Goal: Navigation & Orientation: Find specific page/section

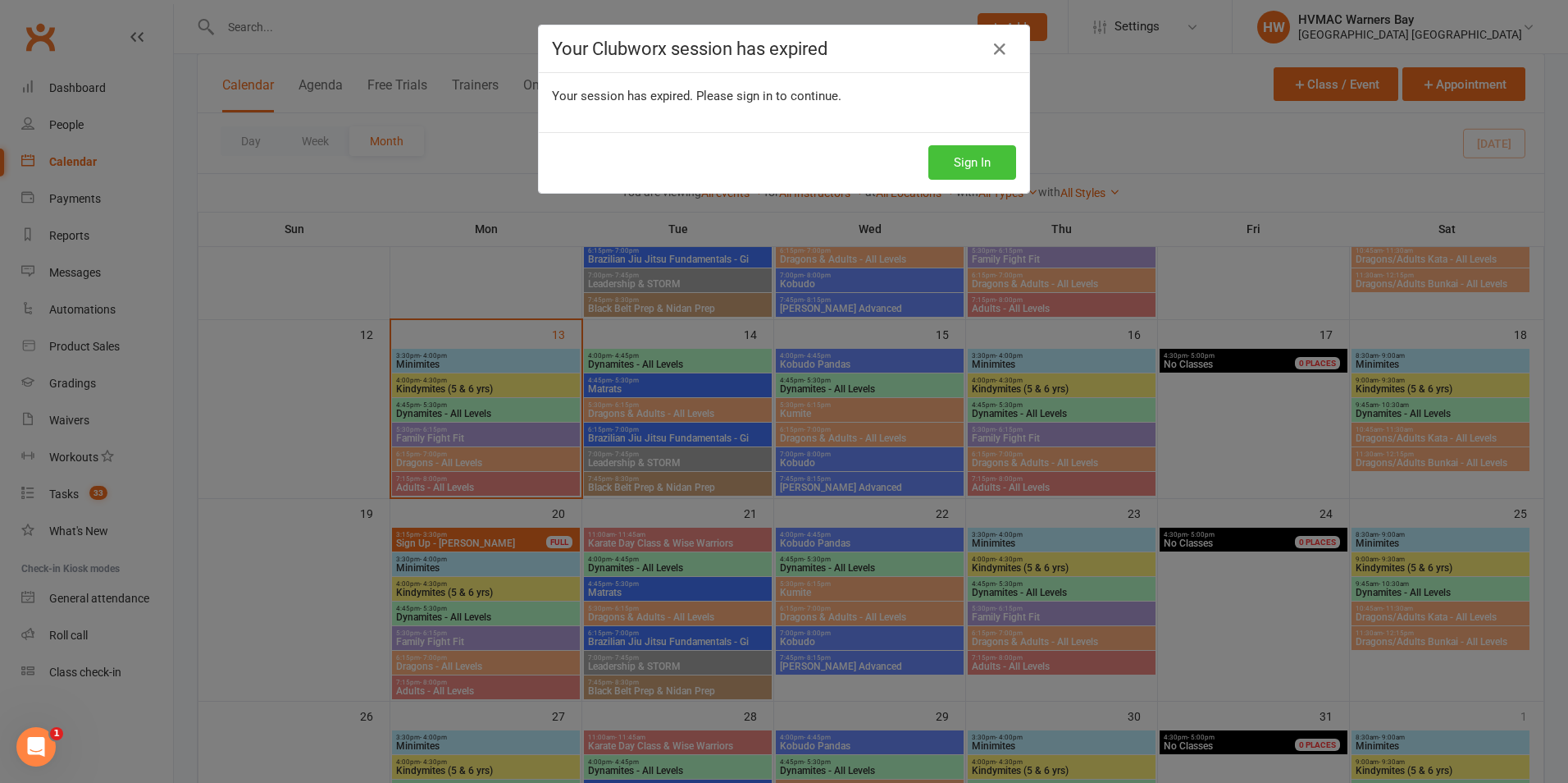
click at [969, 155] on button "Sign In" at bounding box center [972, 162] width 88 height 34
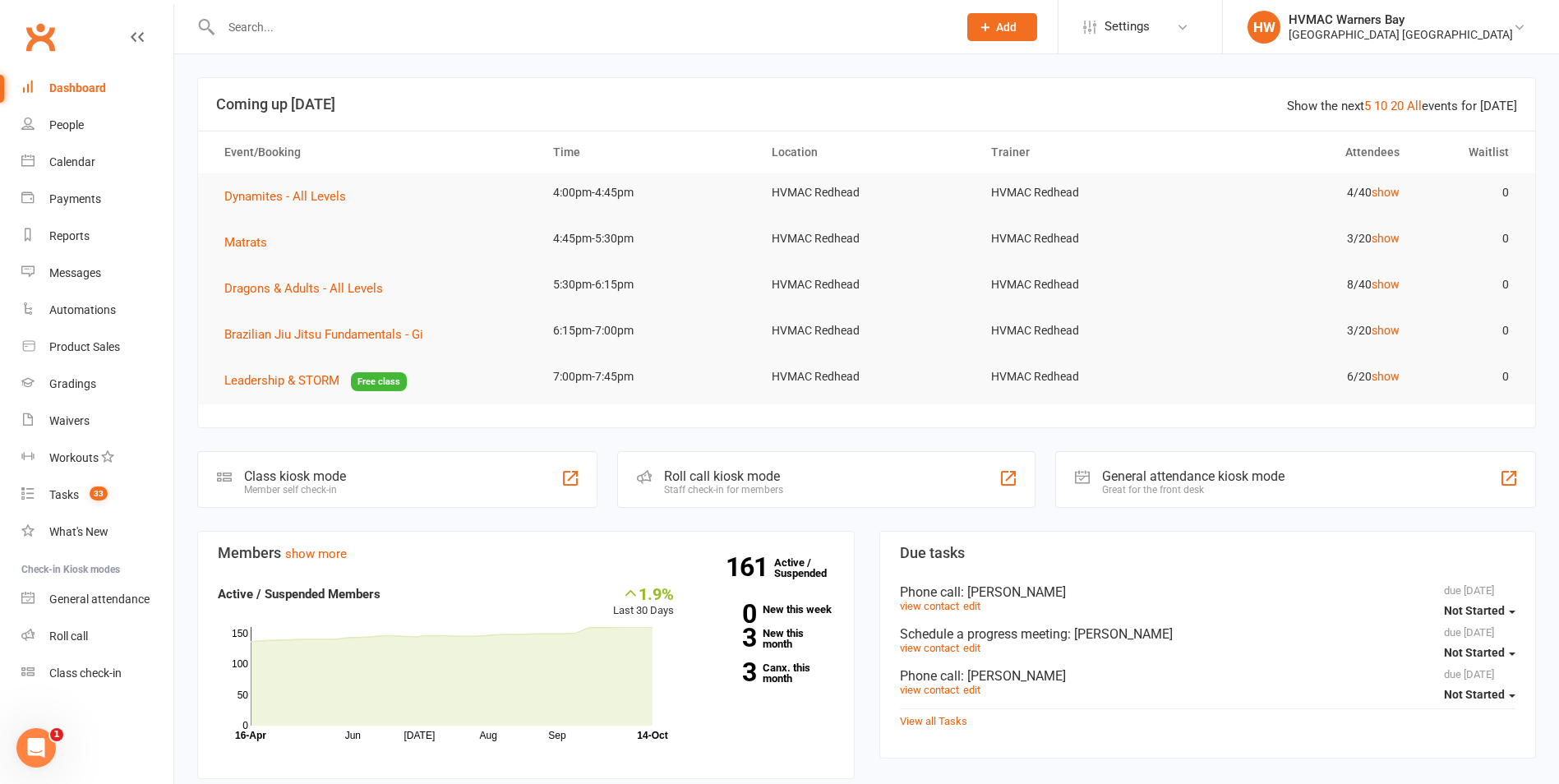
click at [1419, 105] on link "All" at bounding box center [1414, 106] width 15 height 15
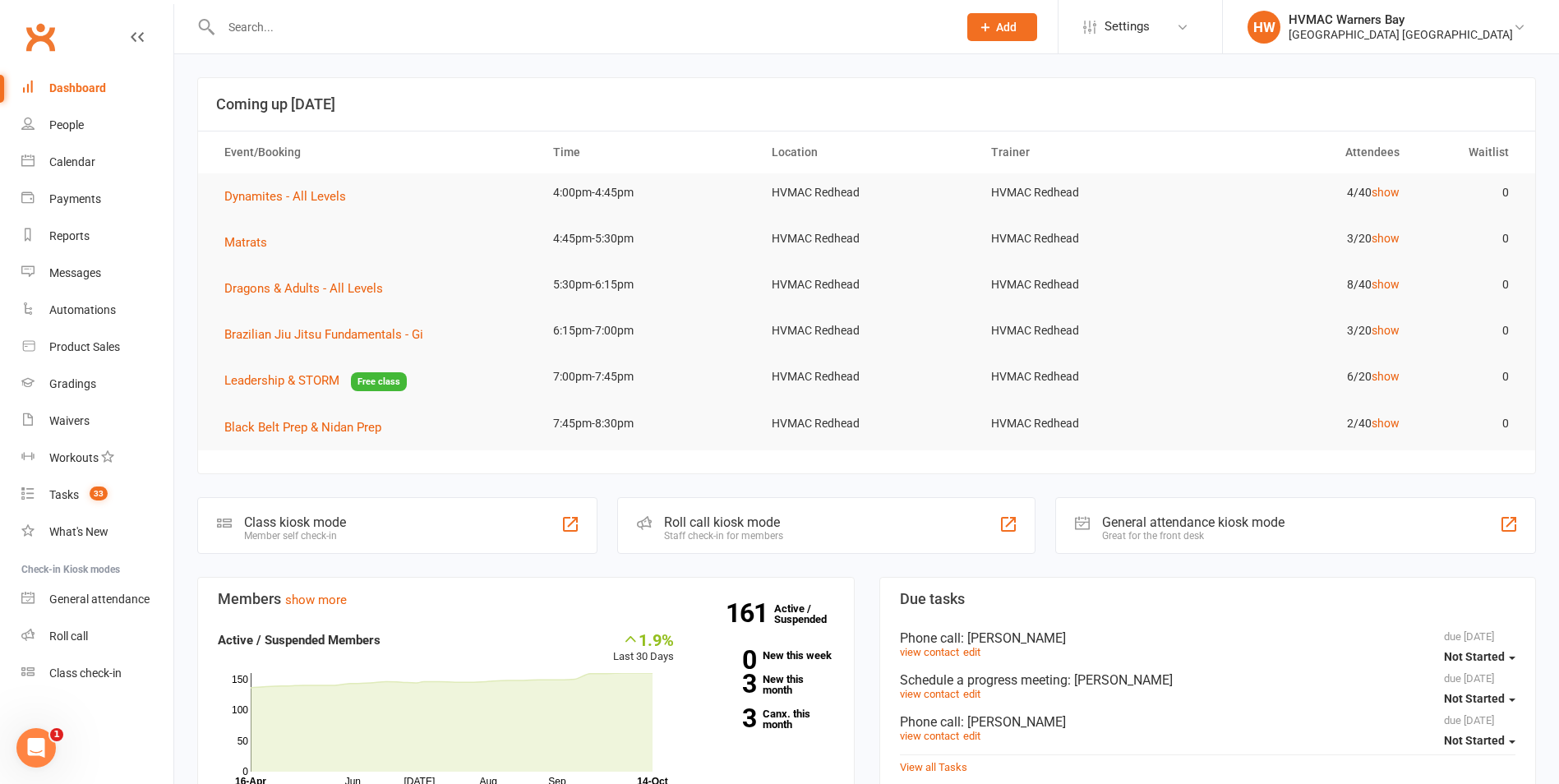
click at [1370, 422] on td "2/40 show" at bounding box center [1303, 423] width 218 height 38
click at [1374, 423] on link "show" at bounding box center [1384, 423] width 28 height 13
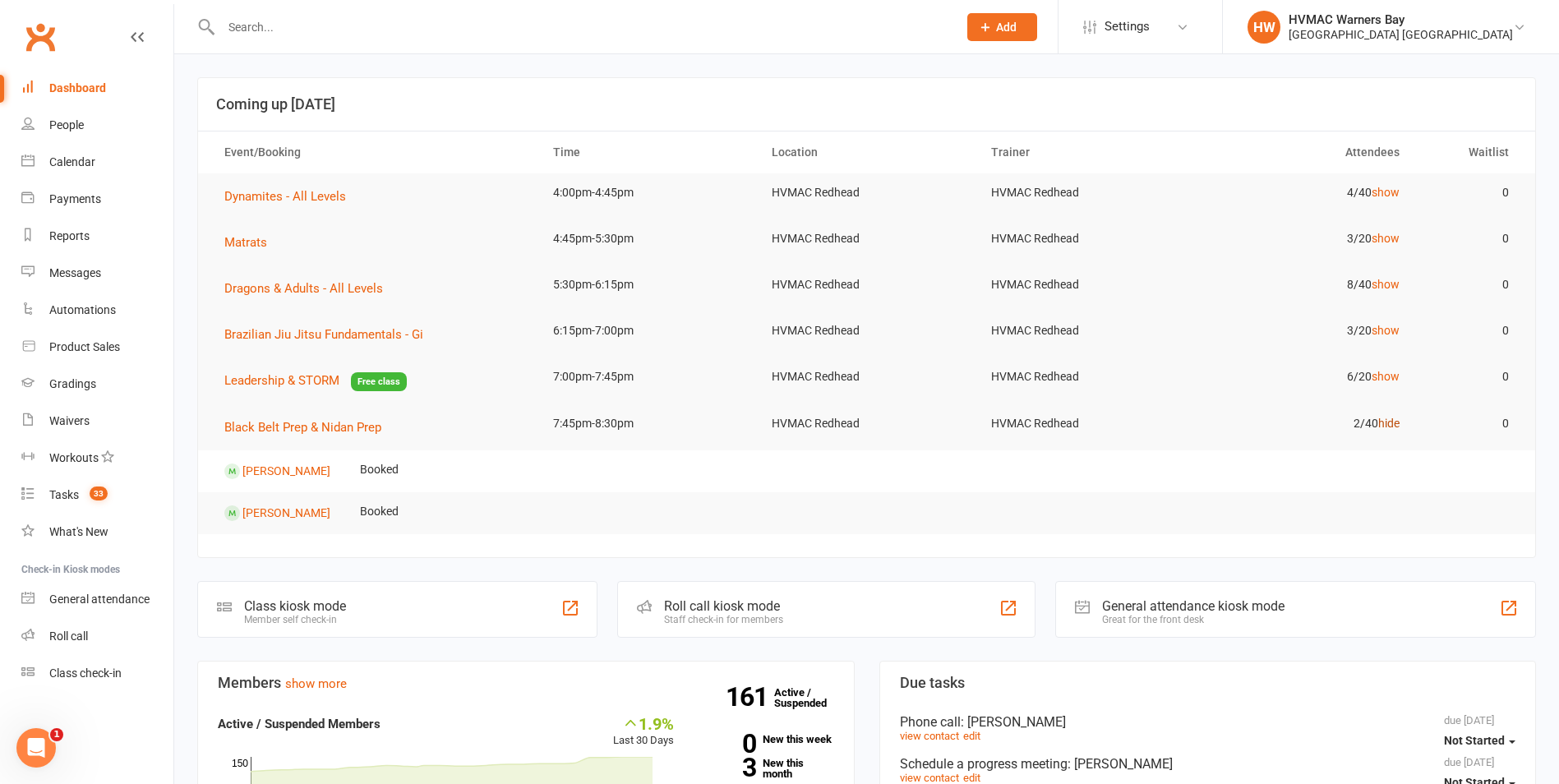
click at [1384, 420] on link "hide" at bounding box center [1388, 423] width 21 height 13
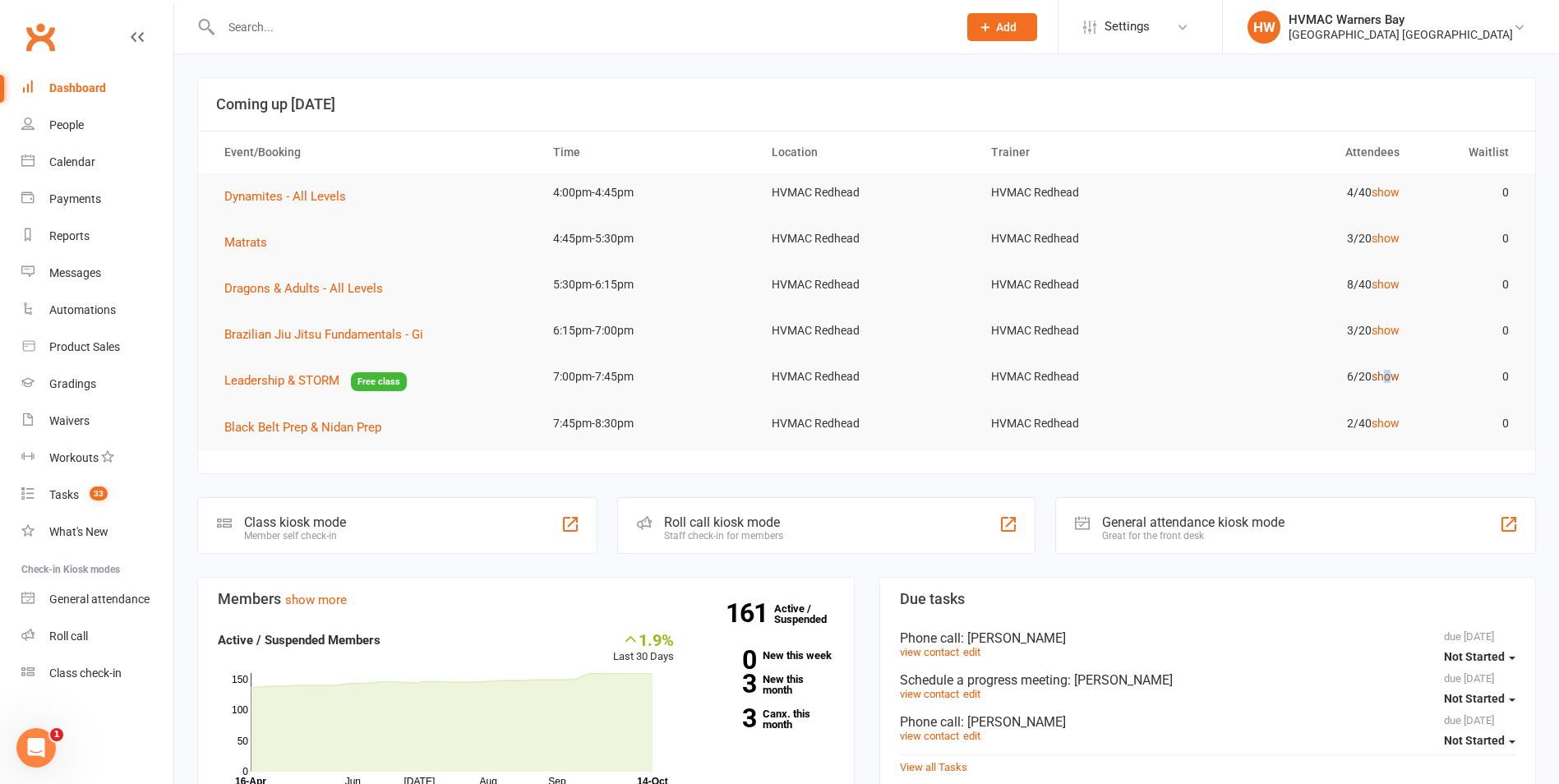
click at [1387, 373] on link "show" at bounding box center [1384, 377] width 28 height 13
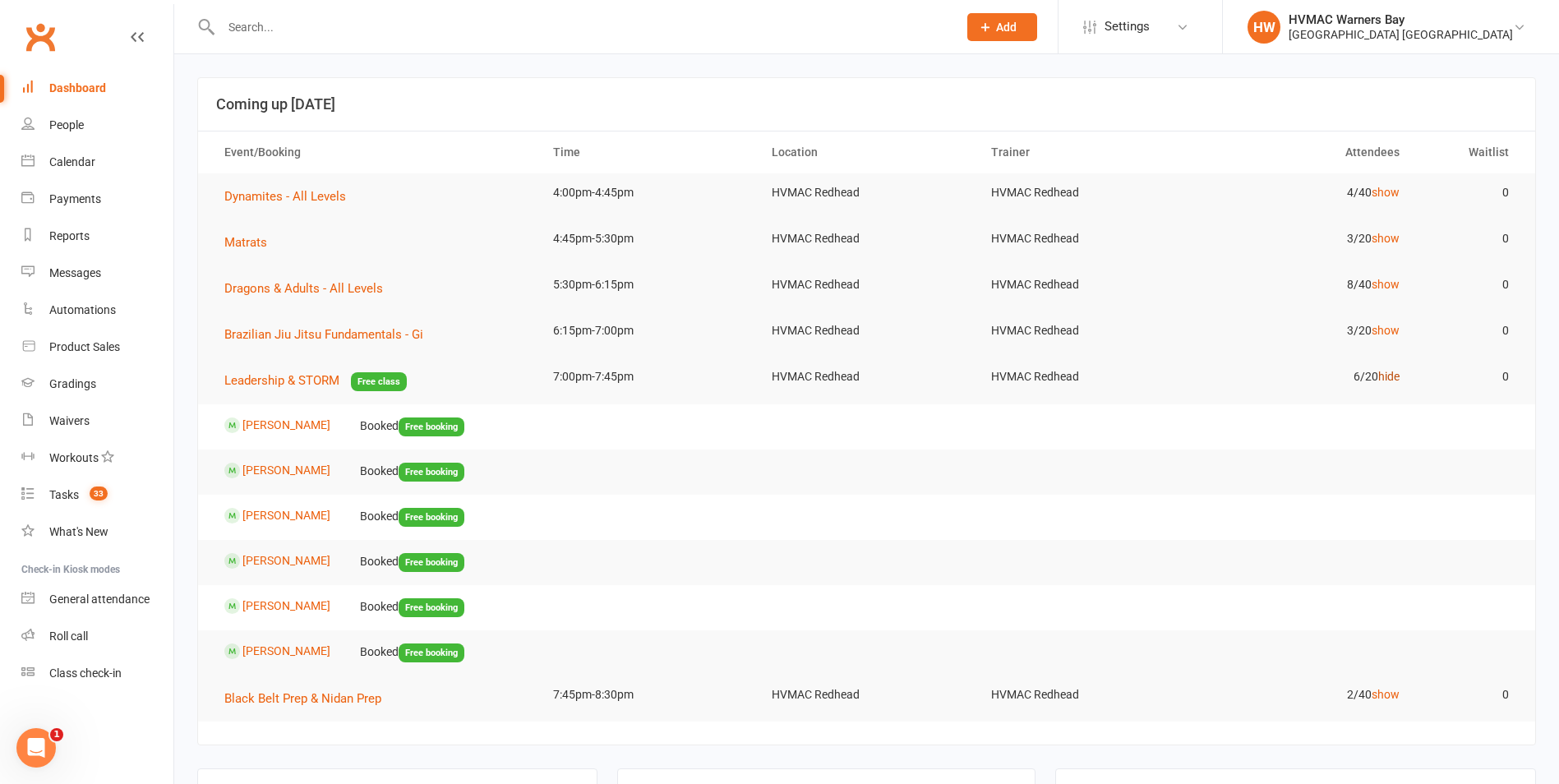
click at [1387, 375] on link "hide" at bounding box center [1388, 377] width 21 height 13
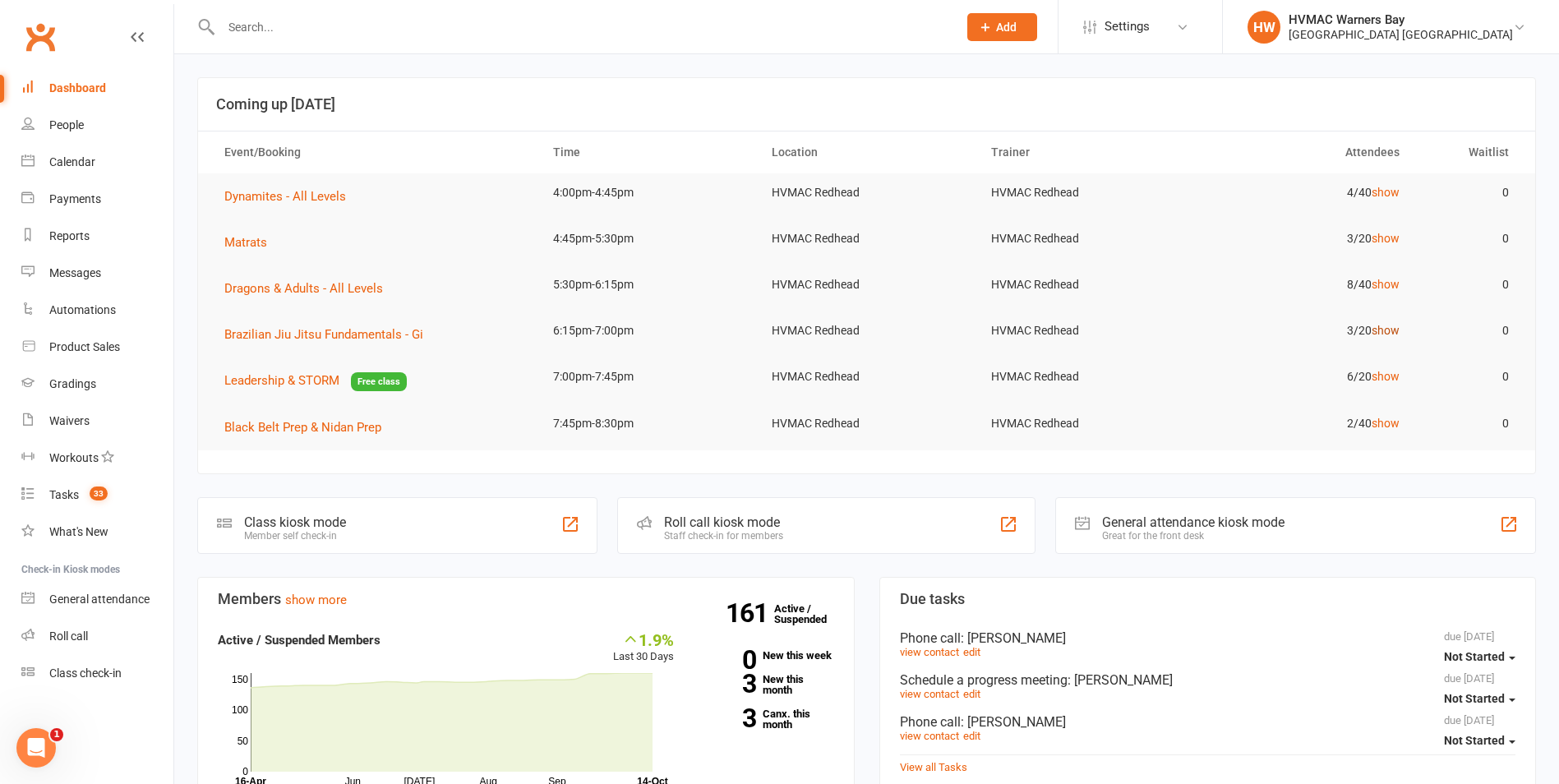
click at [1382, 334] on link "show" at bounding box center [1384, 330] width 28 height 13
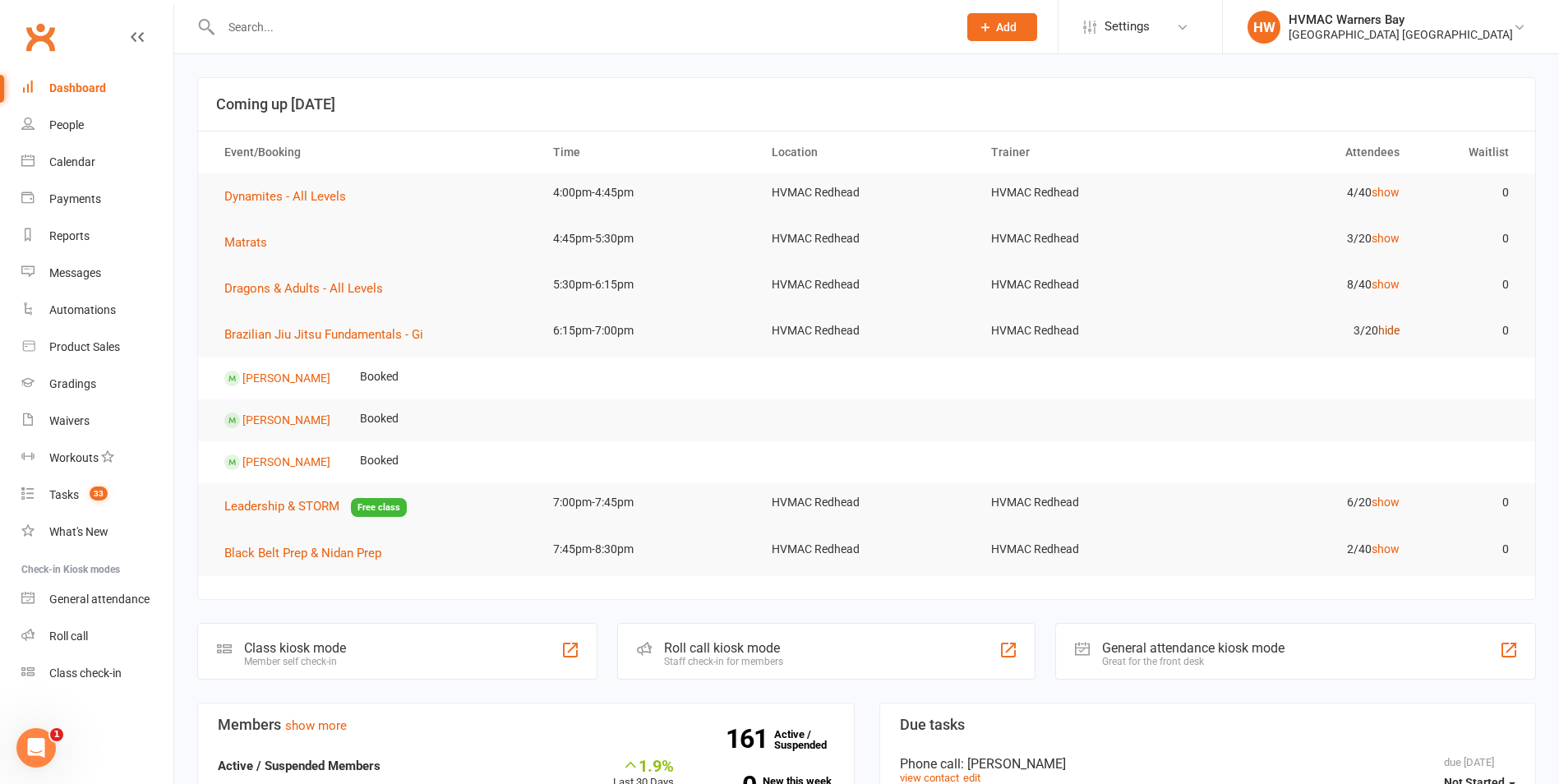
click at [1382, 336] on link "hide" at bounding box center [1388, 330] width 21 height 13
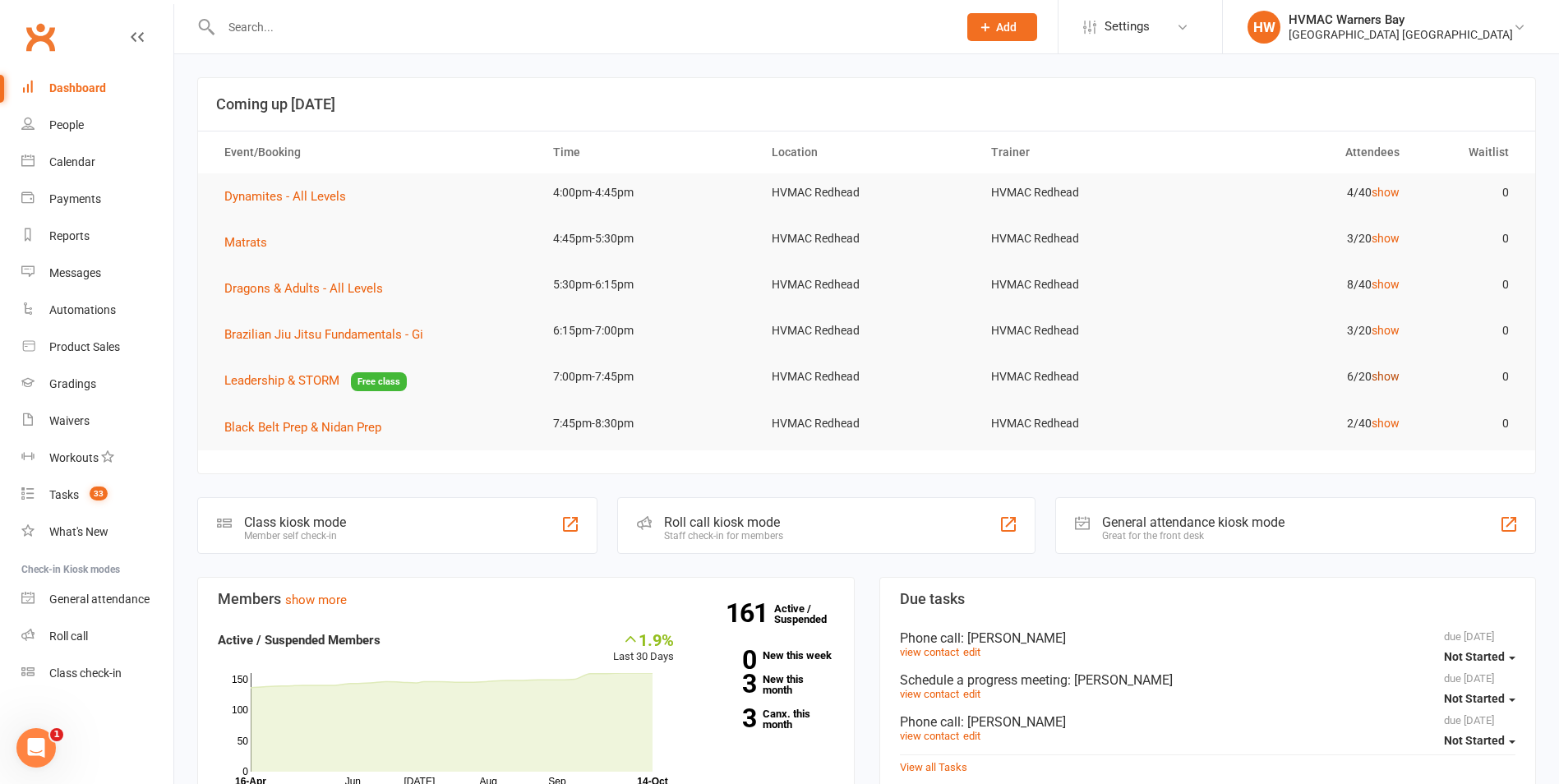
click at [1392, 378] on link "show" at bounding box center [1384, 377] width 28 height 13
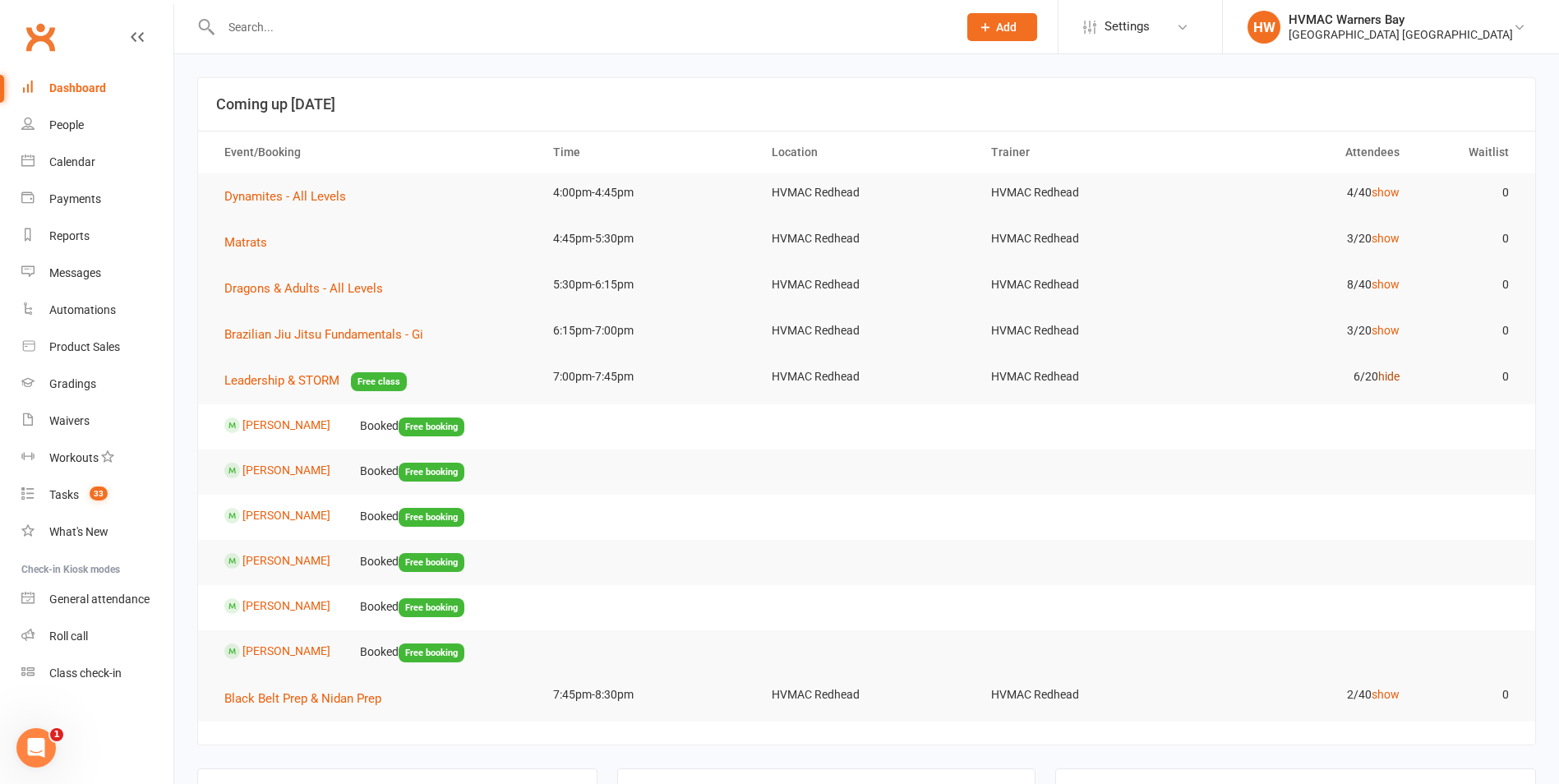
click at [1395, 382] on link "hide" at bounding box center [1388, 377] width 21 height 13
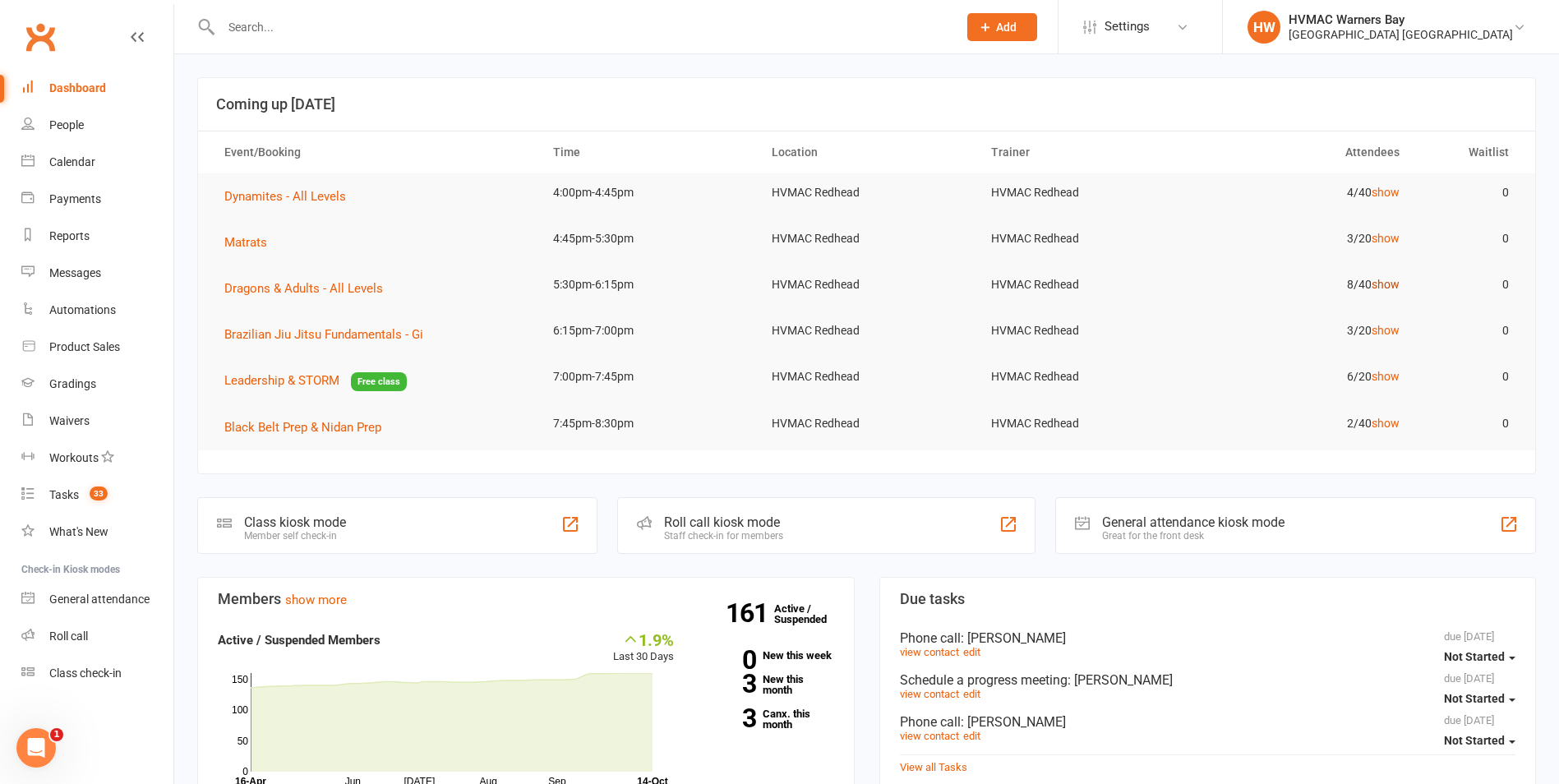
click at [1380, 281] on link "show" at bounding box center [1384, 284] width 28 height 13
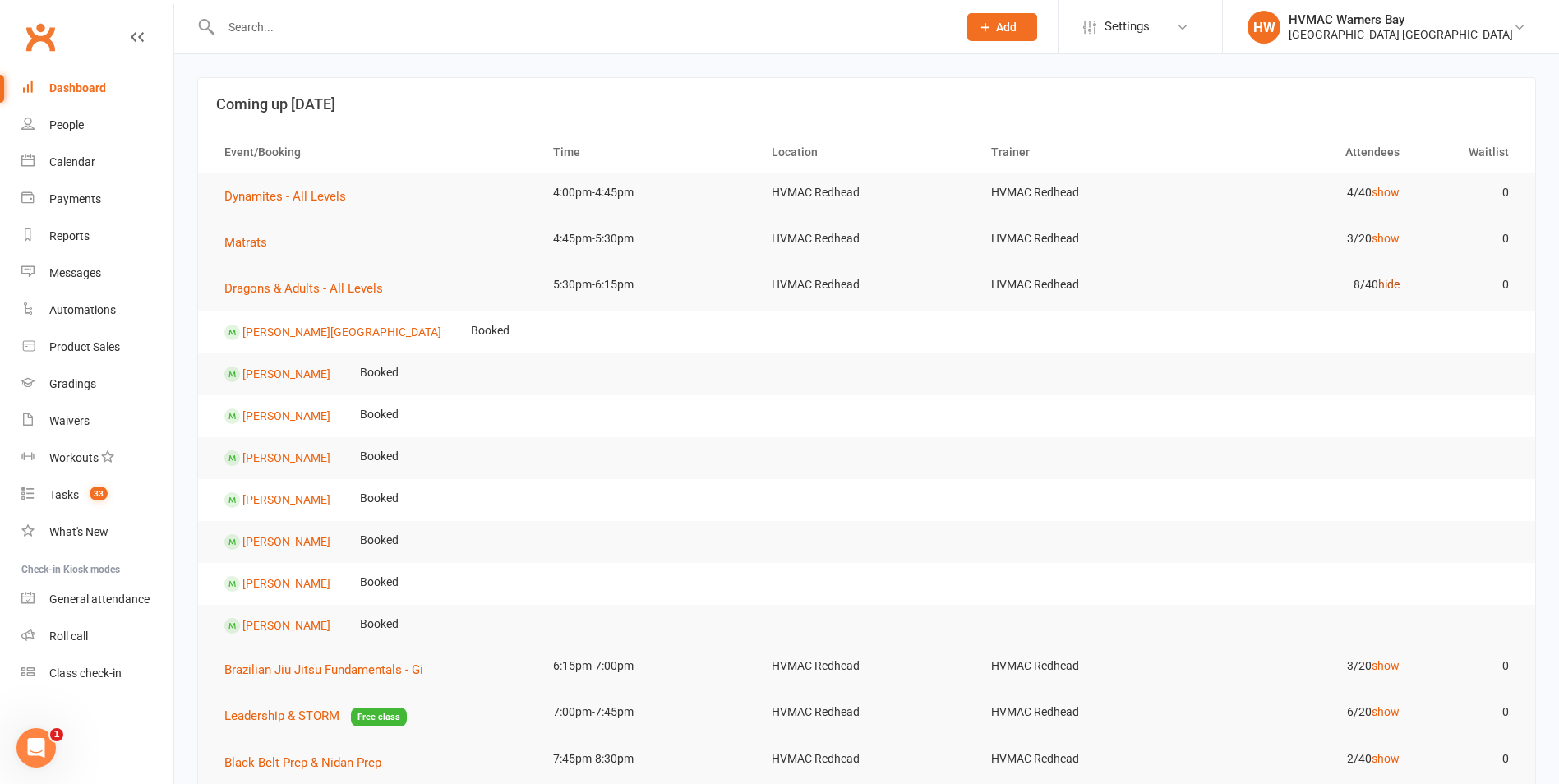
click at [1380, 281] on link "hide" at bounding box center [1388, 284] width 21 height 13
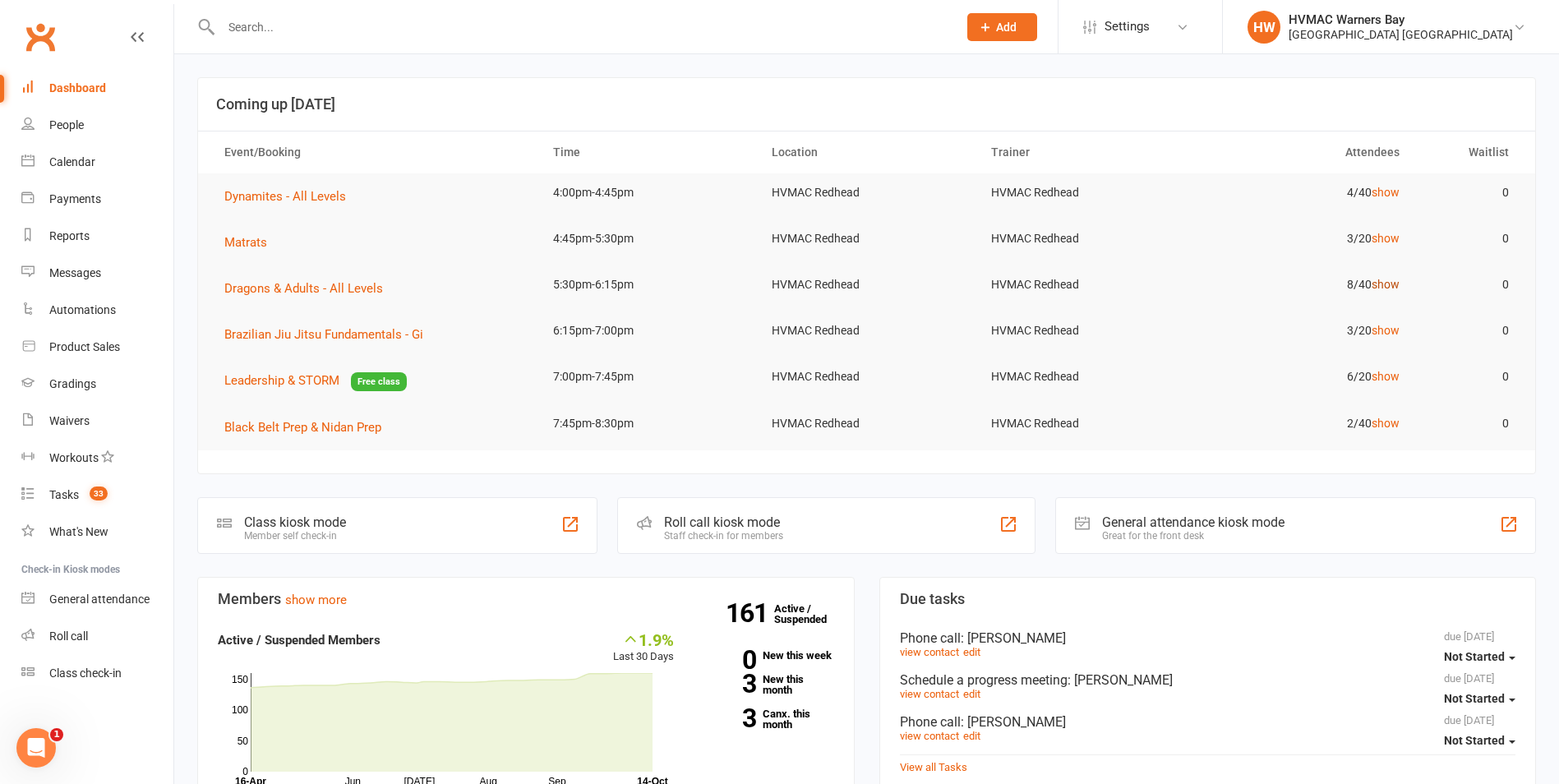
click at [1377, 286] on link "show" at bounding box center [1384, 284] width 28 height 13
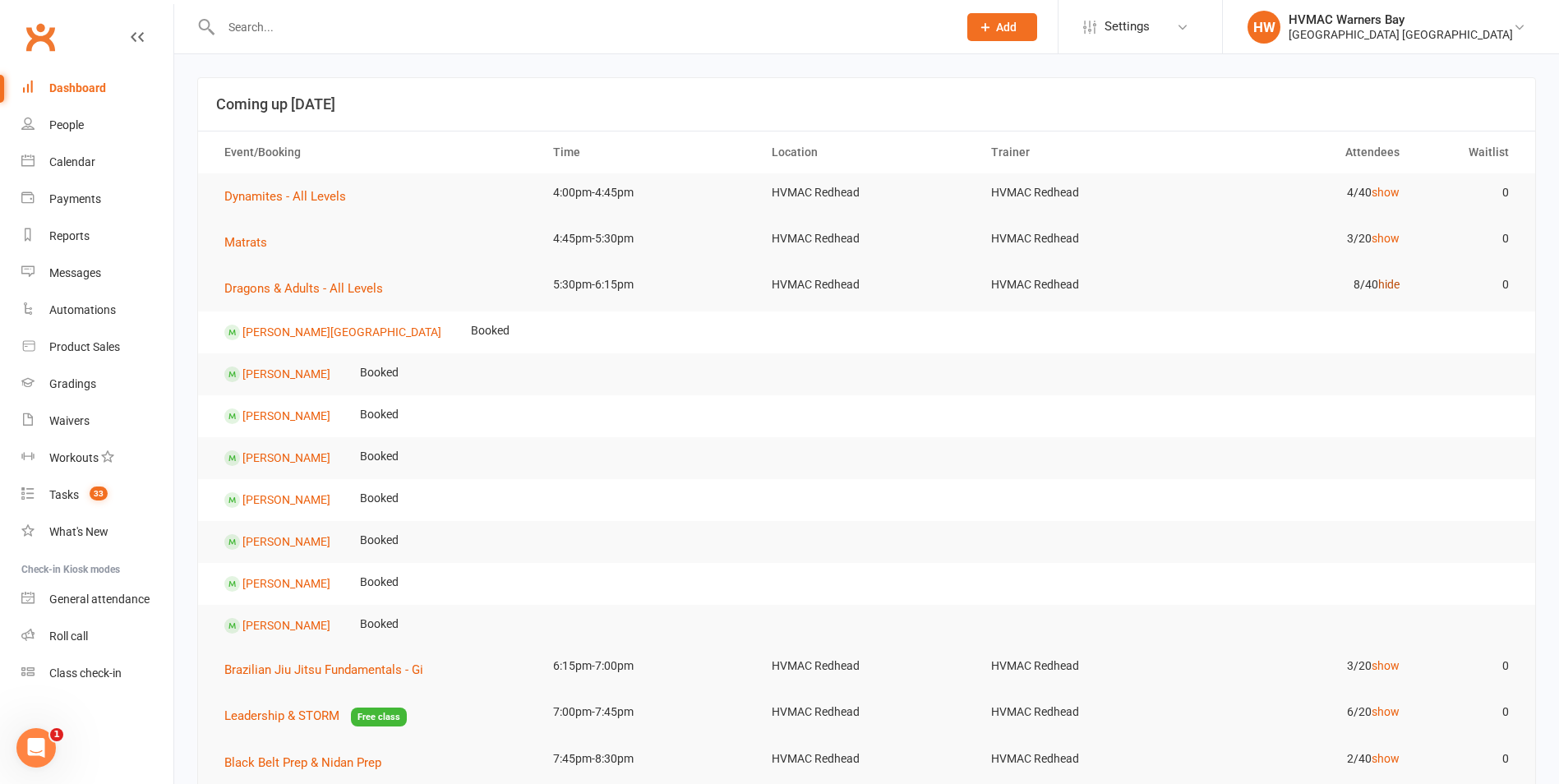
click at [1392, 288] on link "hide" at bounding box center [1388, 284] width 21 height 13
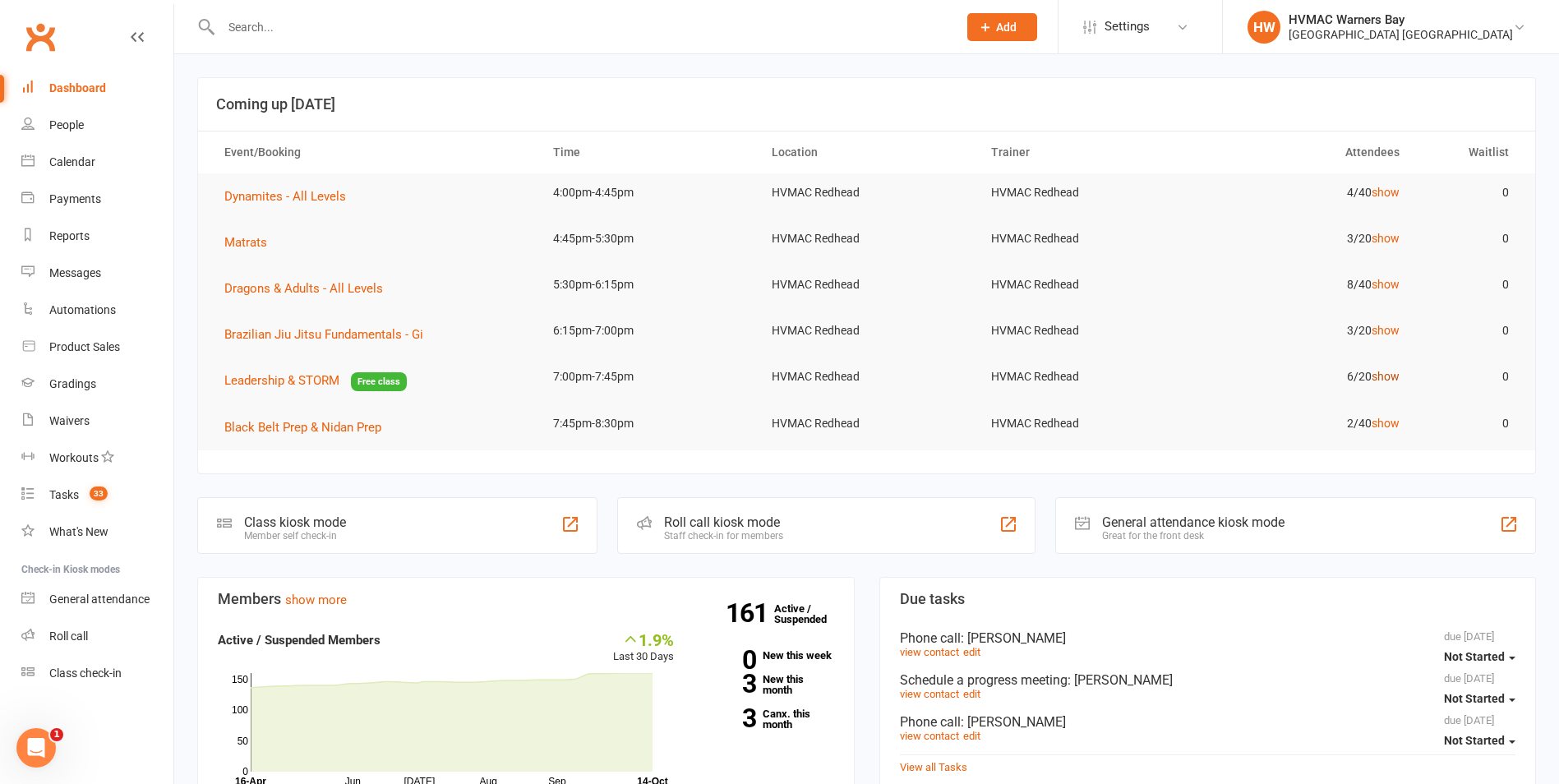
click at [1395, 376] on link "show" at bounding box center [1384, 377] width 28 height 13
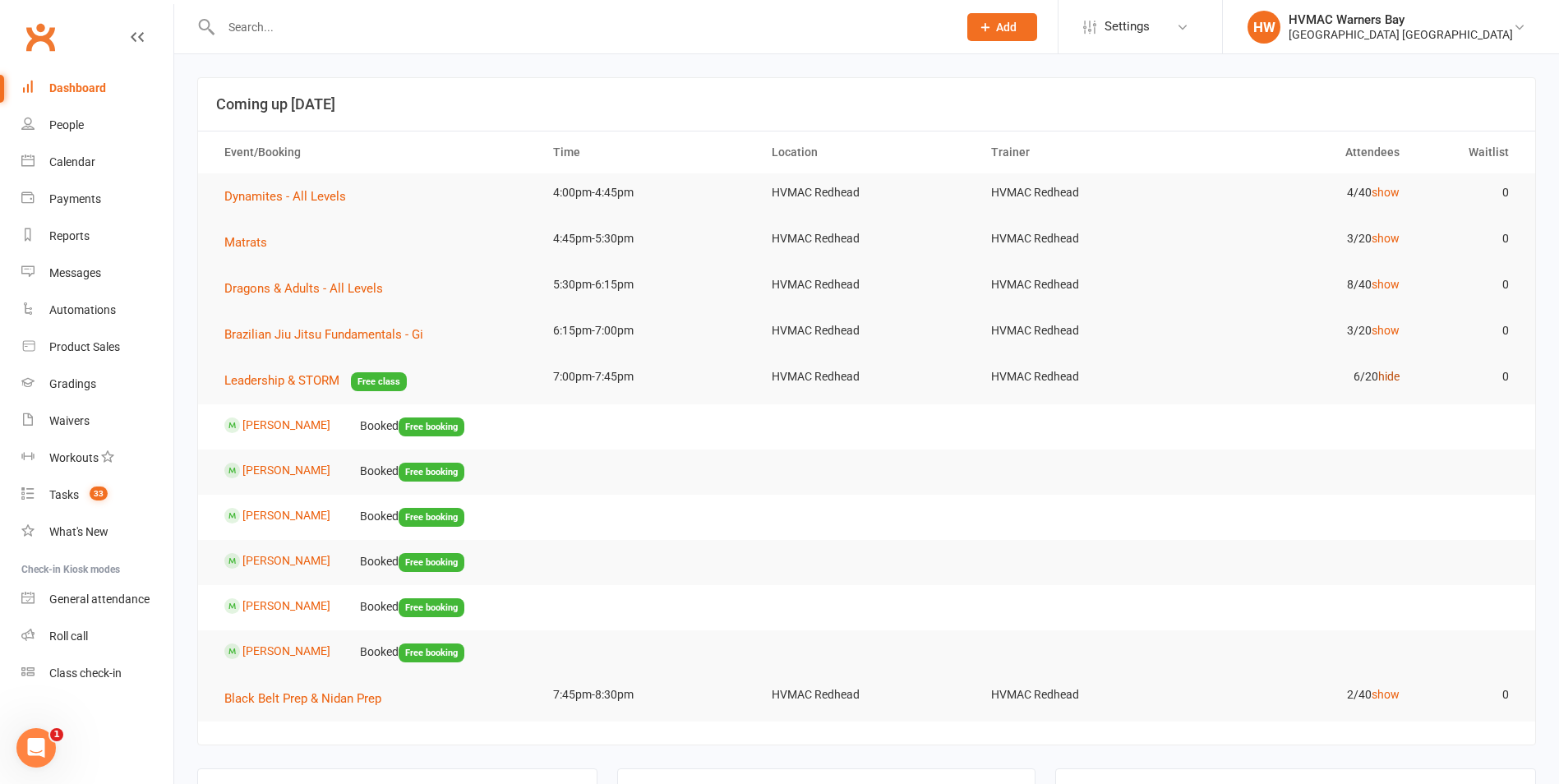
click at [1395, 376] on link "hide" at bounding box center [1388, 377] width 21 height 13
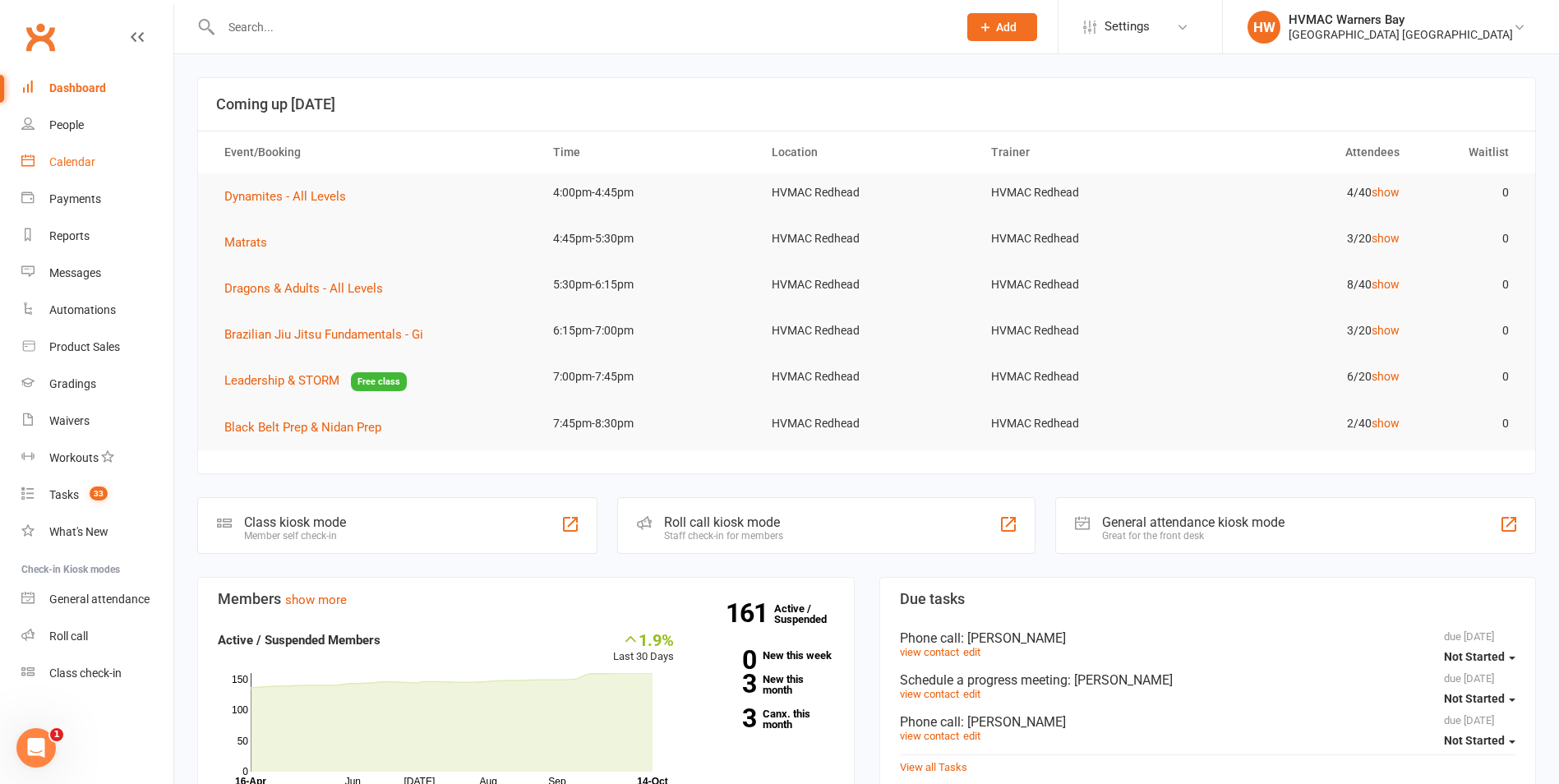
click at [57, 158] on div "Calendar" at bounding box center [73, 162] width 46 height 13
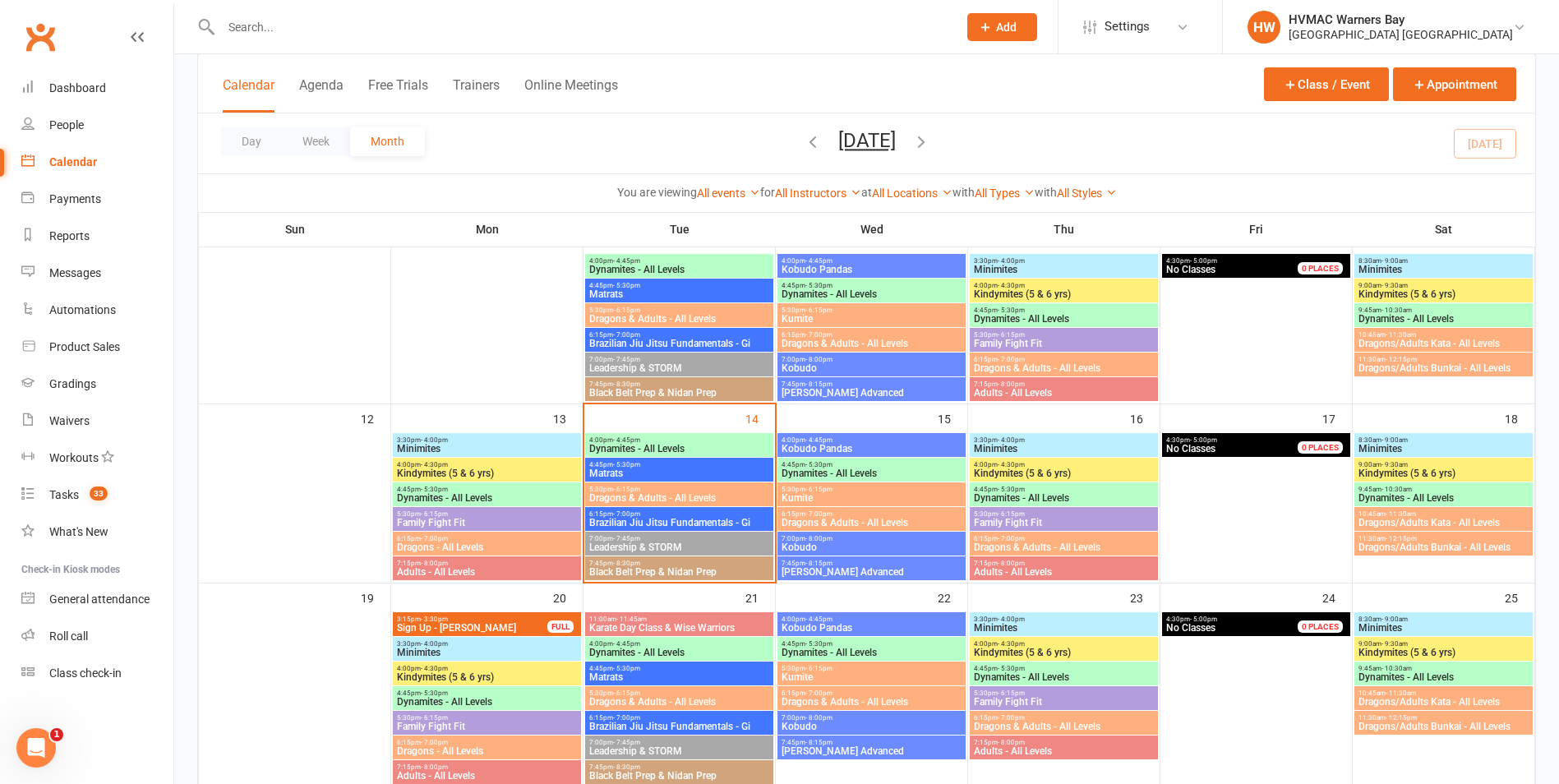
scroll to position [328, 0]
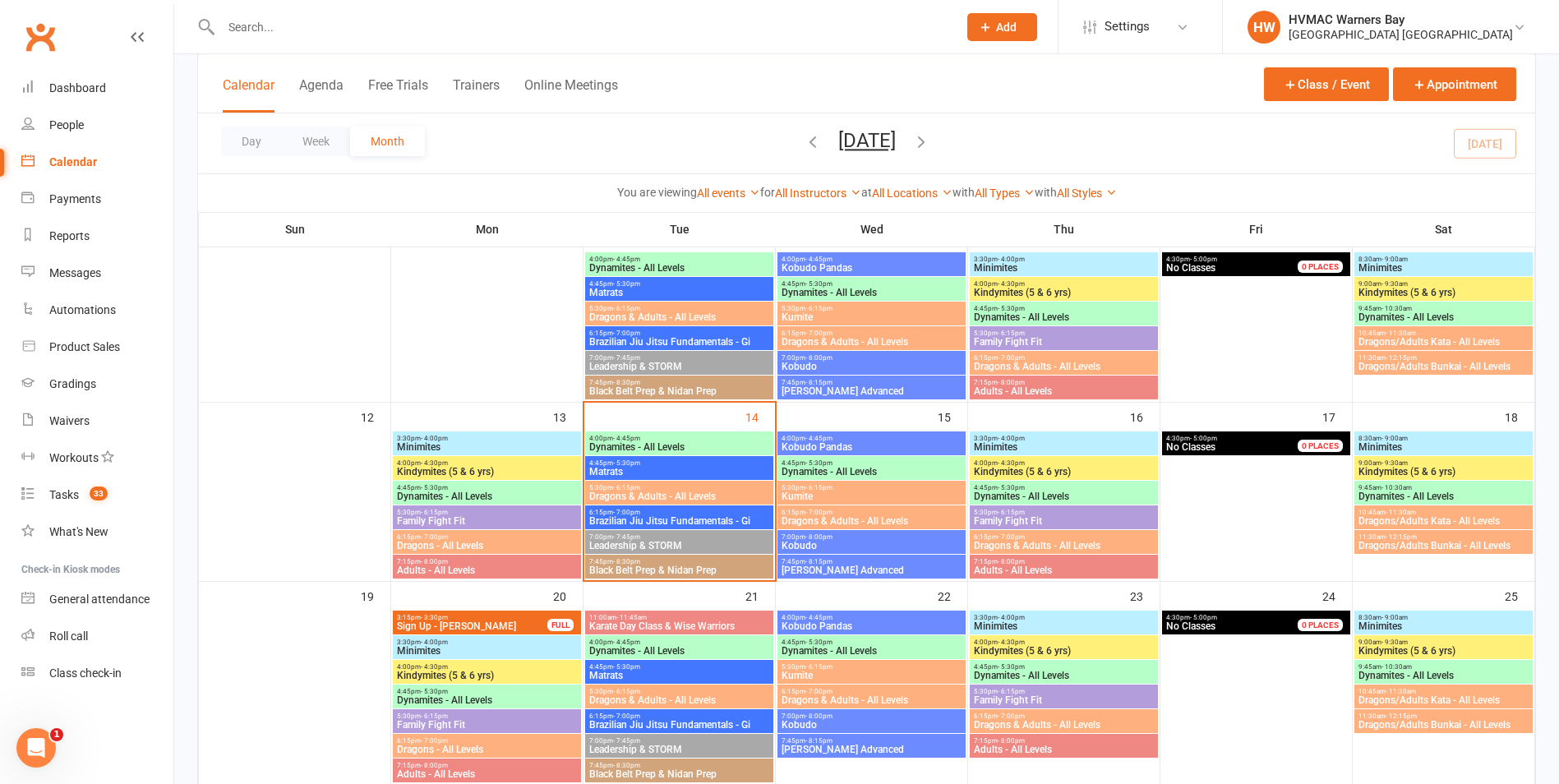
click at [630, 559] on span "- 8:30pm" at bounding box center [626, 562] width 27 height 8
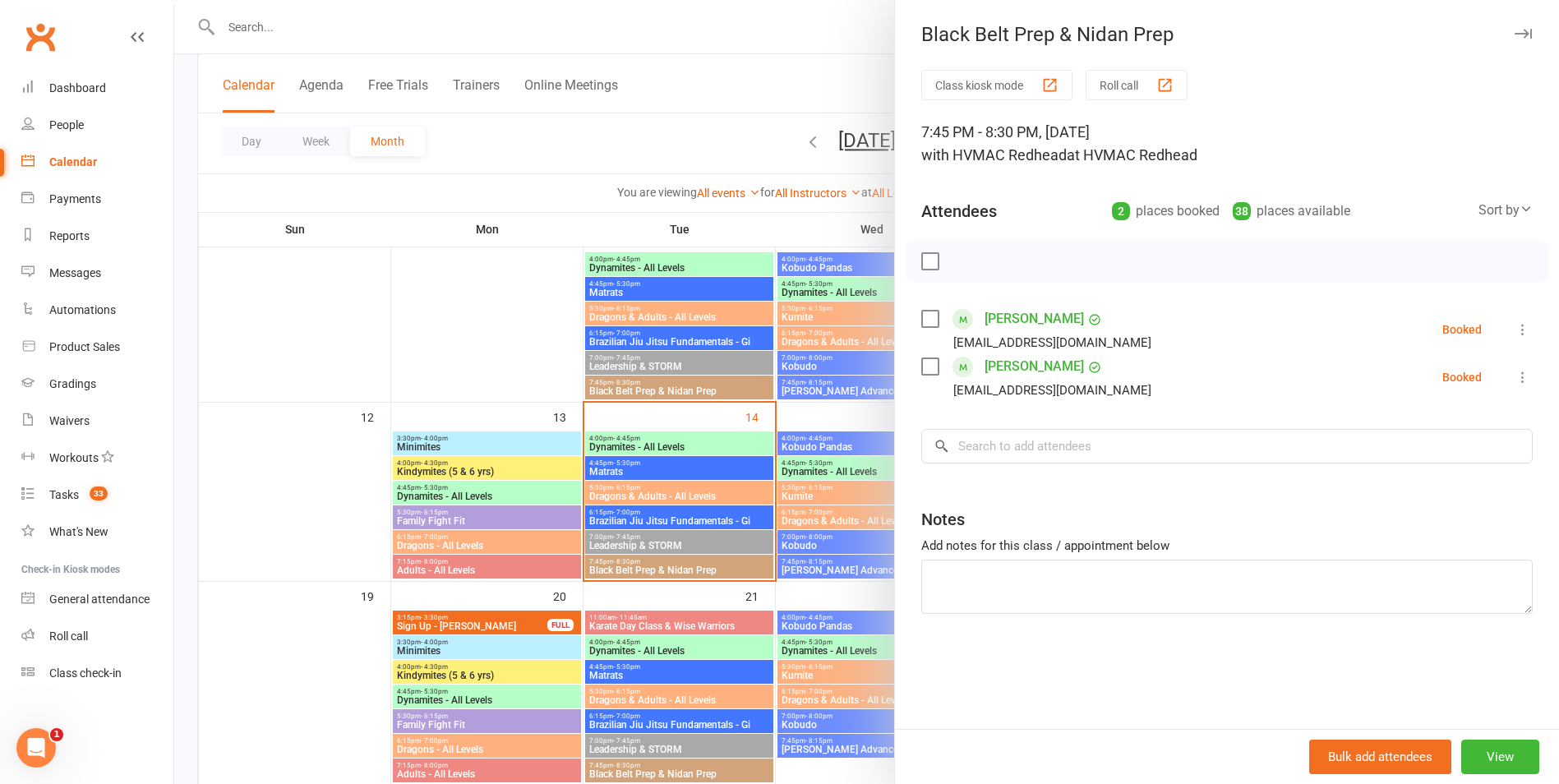
click at [631, 564] on div at bounding box center [866, 392] width 1384 height 784
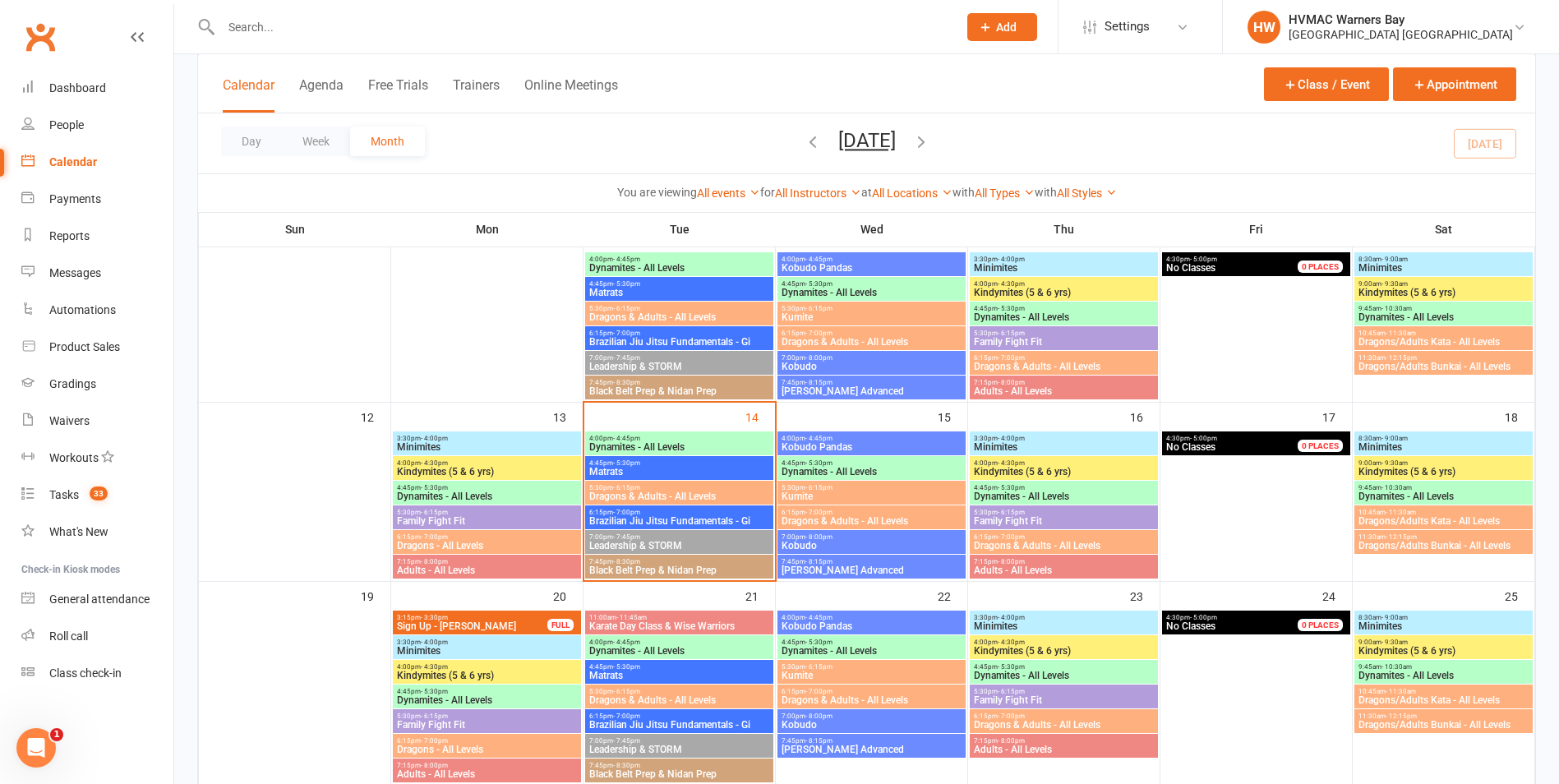
click at [613, 384] on span "- 8:30pm" at bounding box center [626, 382] width 27 height 8
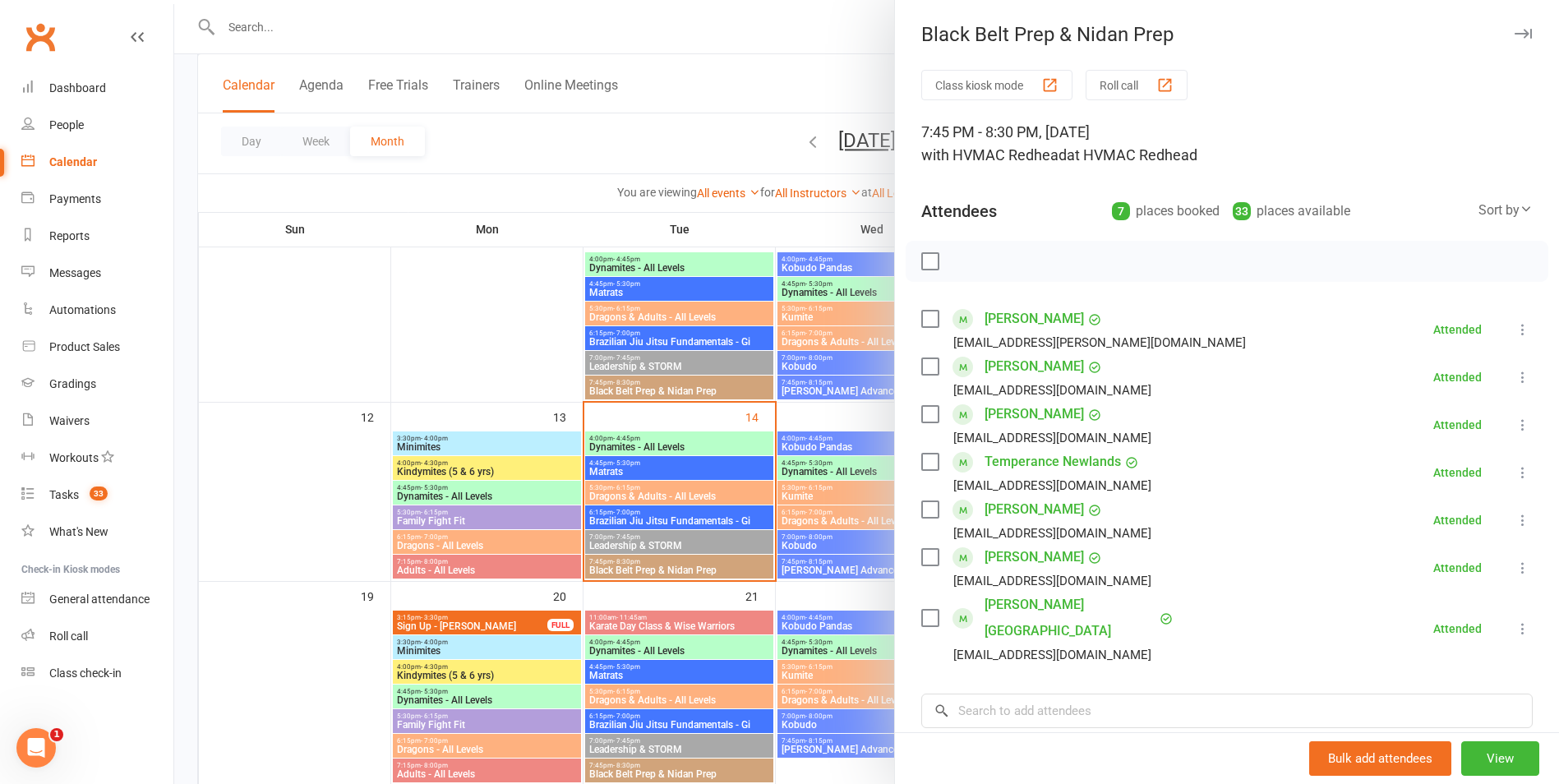
click at [612, 384] on div at bounding box center [866, 392] width 1384 height 784
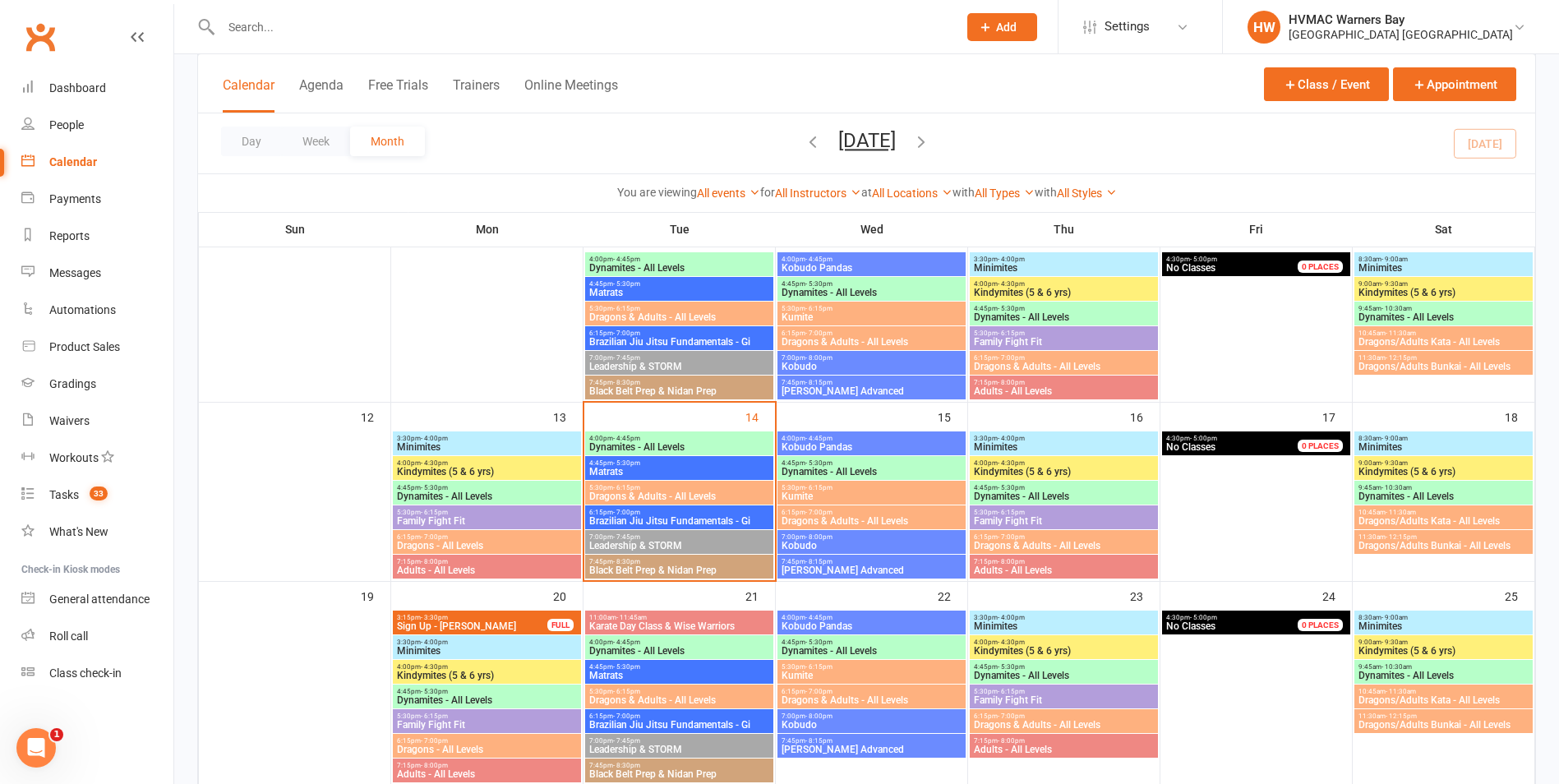
click at [831, 539] on span "7:00pm - 8:00pm" at bounding box center [871, 537] width 181 height 8
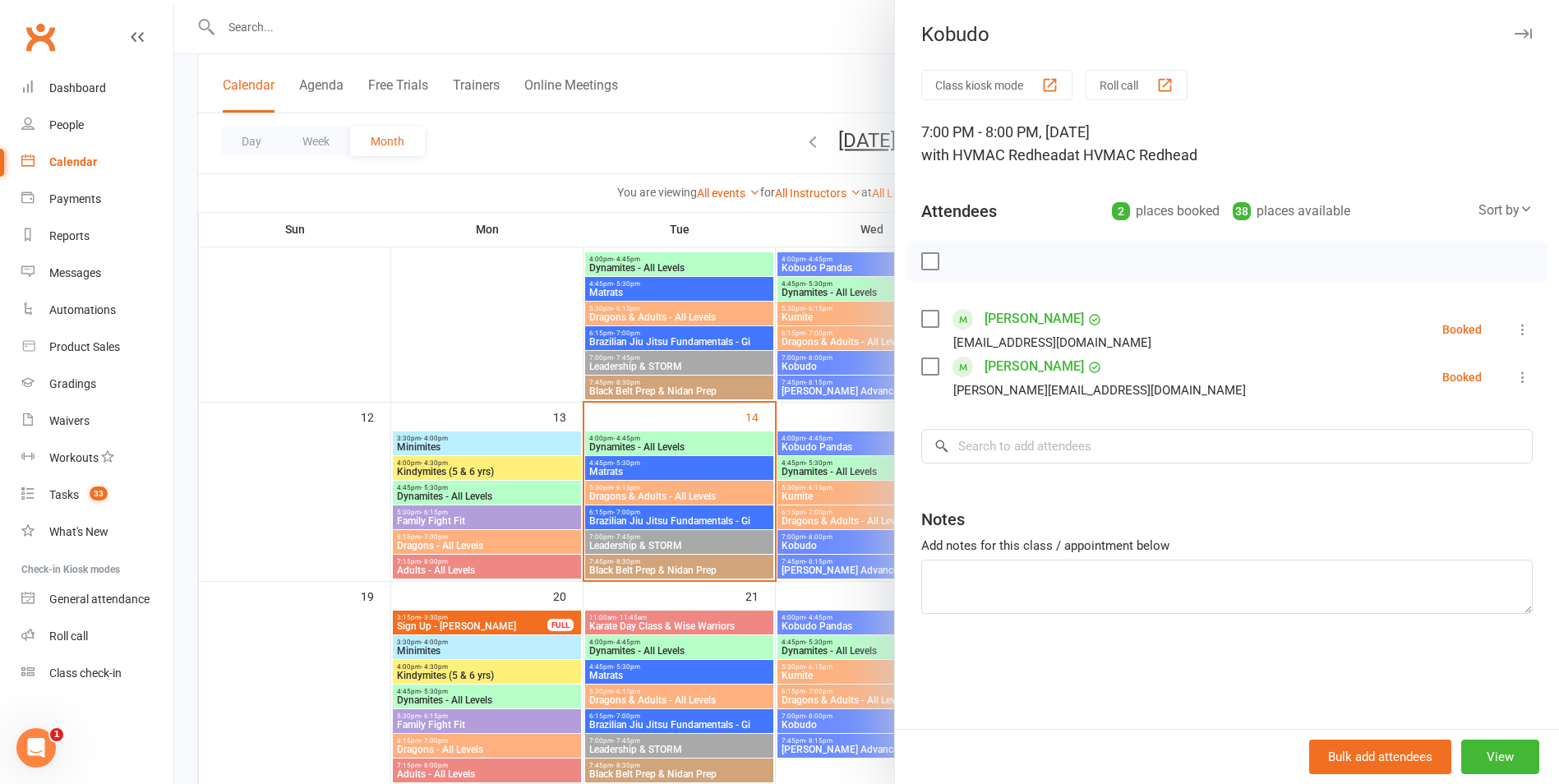
click at [831, 539] on div at bounding box center [866, 392] width 1384 height 784
